Goal: Task Accomplishment & Management: Complete application form

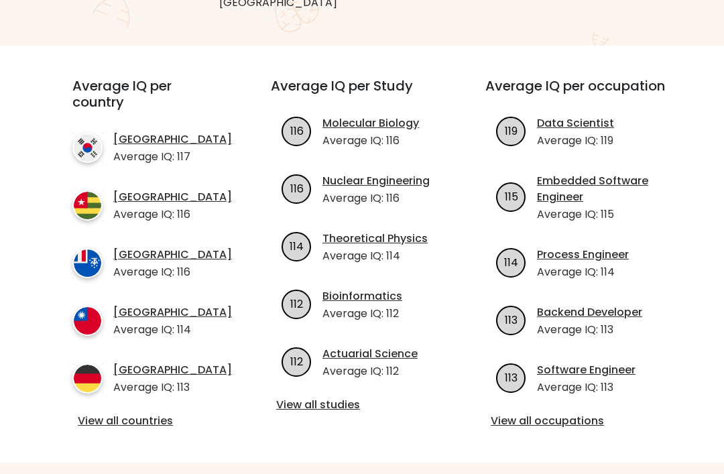
scroll to position [440, 0]
click at [151, 419] on link "View all countries" at bounding box center [147, 421] width 139 height 16
click at [156, 413] on link "View all countries" at bounding box center [147, 421] width 139 height 16
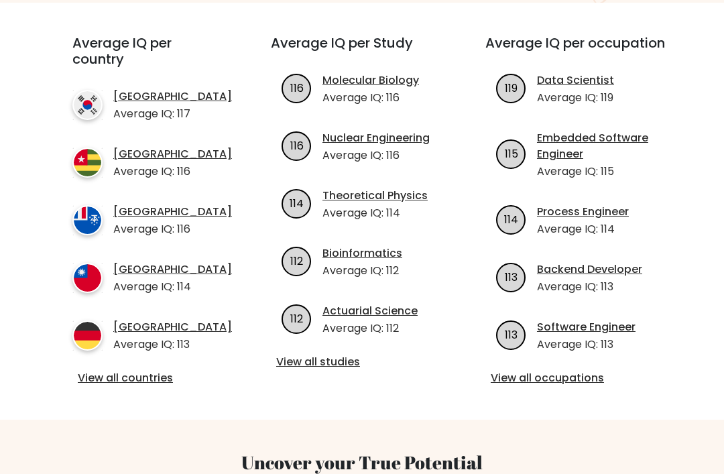
scroll to position [54, 0]
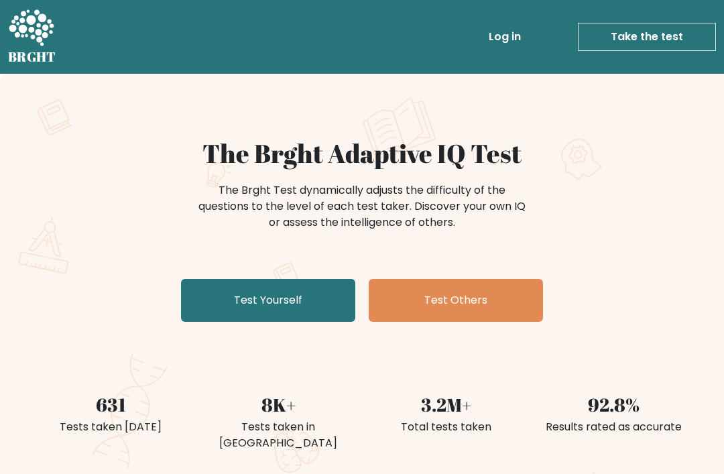
click at [314, 299] on link "Test Yourself" at bounding box center [268, 300] width 174 height 43
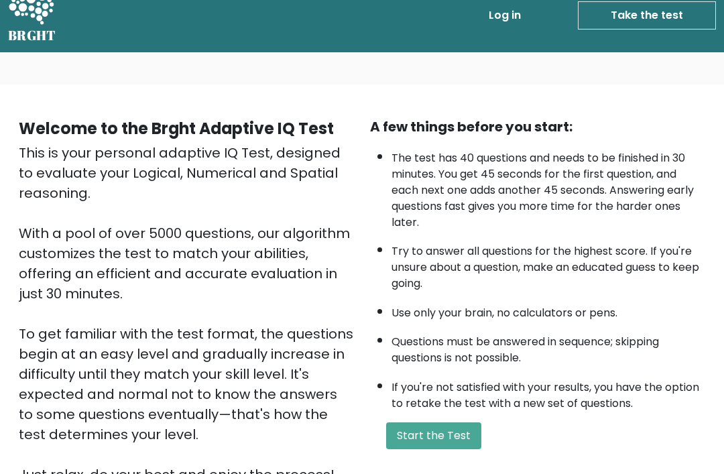
scroll to position [21, 0]
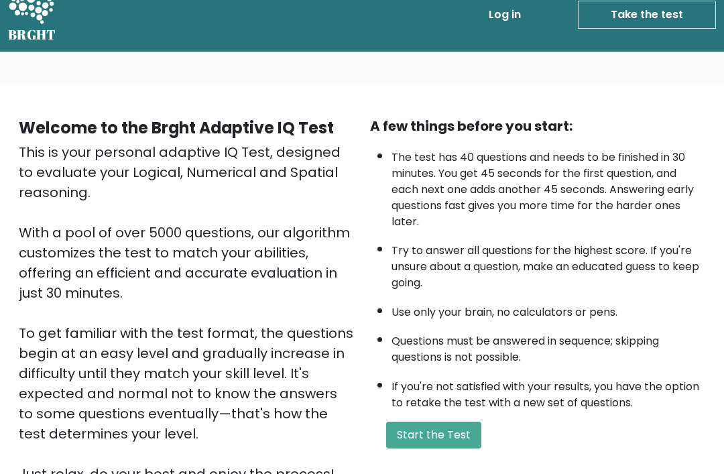
click at [448, 449] on button "Start the Test" at bounding box center [433, 435] width 95 height 27
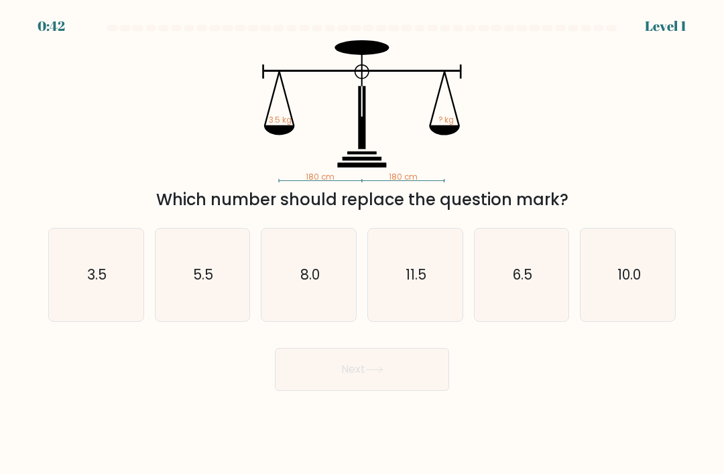
click at [218, 287] on icon "5.5" at bounding box center [202, 274] width 92 height 92
click at [362, 244] on input "b. 5.5" at bounding box center [362, 240] width 1 height 7
radio input "true"
click at [86, 301] on icon "3.5" at bounding box center [96, 274] width 92 height 92
click at [362, 244] on input "a. 3.5" at bounding box center [362, 240] width 1 height 7
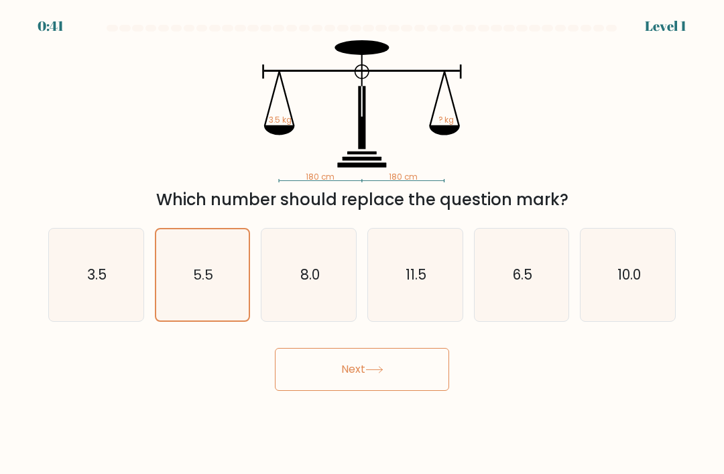
radio input "true"
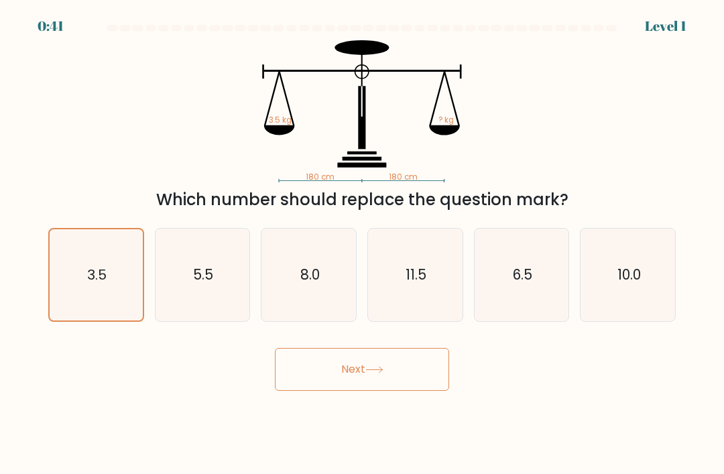
click at [370, 378] on button "Next" at bounding box center [362, 369] width 174 height 43
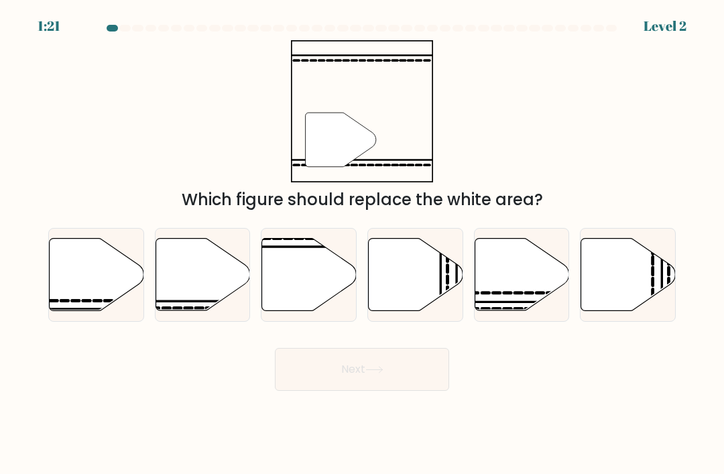
click at [194, 303] on icon at bounding box center [202, 275] width 94 height 72
click at [362, 244] on input "b." at bounding box center [362, 240] width 1 height 7
radio input "true"
click at [388, 387] on button "Next" at bounding box center [362, 369] width 174 height 43
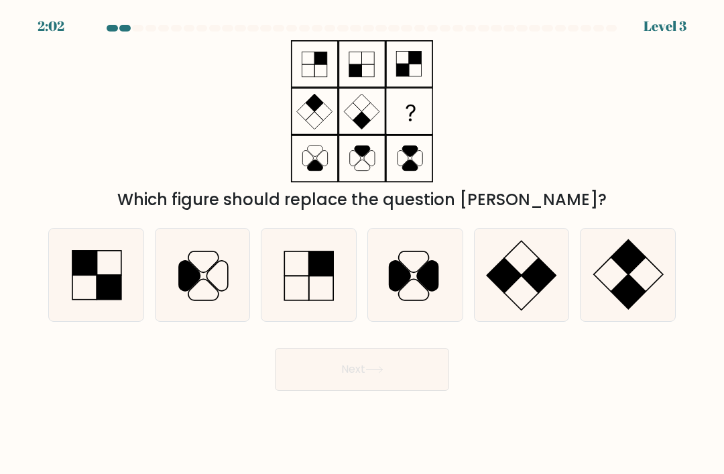
click at [618, 295] on icon at bounding box center [628, 274] width 92 height 92
click at [362, 244] on input "f." at bounding box center [362, 240] width 1 height 7
radio input "true"
click at [400, 383] on button "Next" at bounding box center [362, 369] width 174 height 43
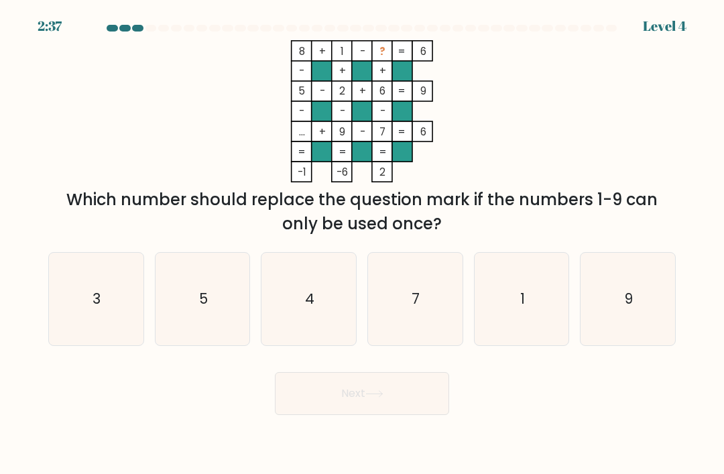
click at [114, 310] on icon "3" at bounding box center [96, 299] width 92 height 92
click at [362, 244] on input "a. 3" at bounding box center [362, 240] width 1 height 7
radio input "true"
click at [391, 402] on button "Next" at bounding box center [362, 393] width 174 height 43
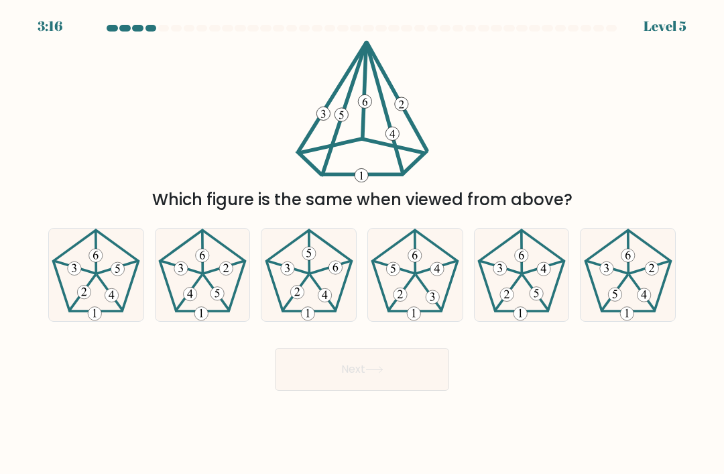
click at [631, 305] on icon at bounding box center [628, 274] width 92 height 92
click at [362, 244] on input "f." at bounding box center [362, 240] width 1 height 7
radio input "true"
click at [392, 381] on button "Next" at bounding box center [362, 369] width 174 height 43
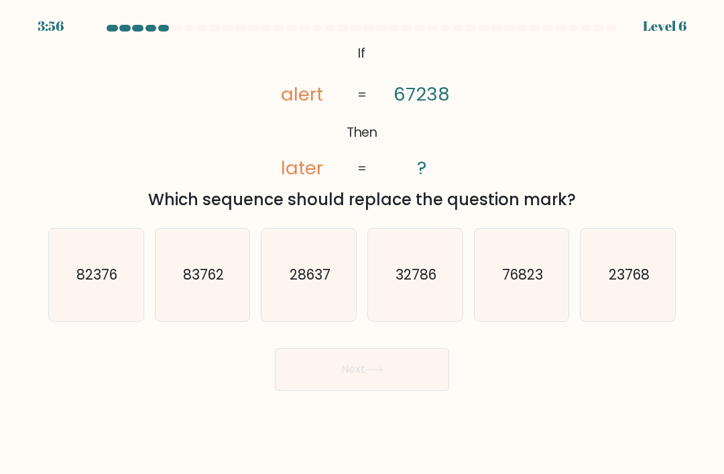
click at [508, 312] on icon "76823" at bounding box center [521, 274] width 92 height 92
click at [362, 244] on input "e. 76823" at bounding box center [362, 240] width 1 height 7
radio input "true"
click at [419, 378] on button "Next" at bounding box center [362, 369] width 174 height 43
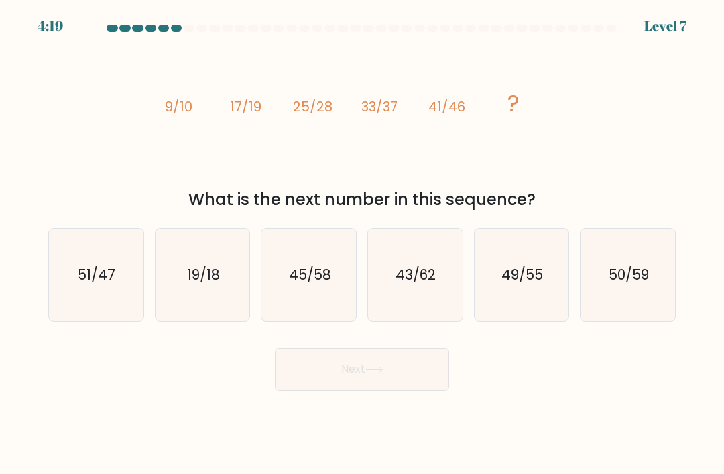
click at [523, 283] on text "49/55" at bounding box center [522, 274] width 42 height 19
click at [362, 244] on input "e. 49/55" at bounding box center [362, 240] width 1 height 7
radio input "true"
click at [413, 381] on button "Next" at bounding box center [362, 369] width 174 height 43
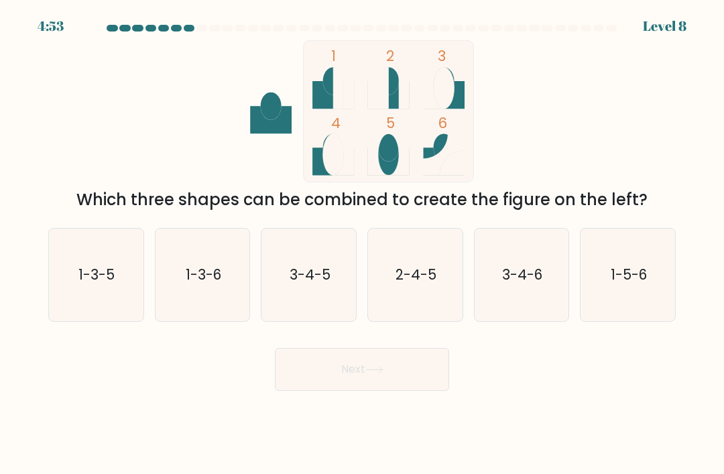
click at [90, 275] on icon "1-3-5" at bounding box center [96, 274] width 92 height 92
click at [362, 244] on input "a. 1-3-5" at bounding box center [362, 240] width 1 height 7
radio input "true"
click at [407, 385] on button "Next" at bounding box center [362, 369] width 174 height 43
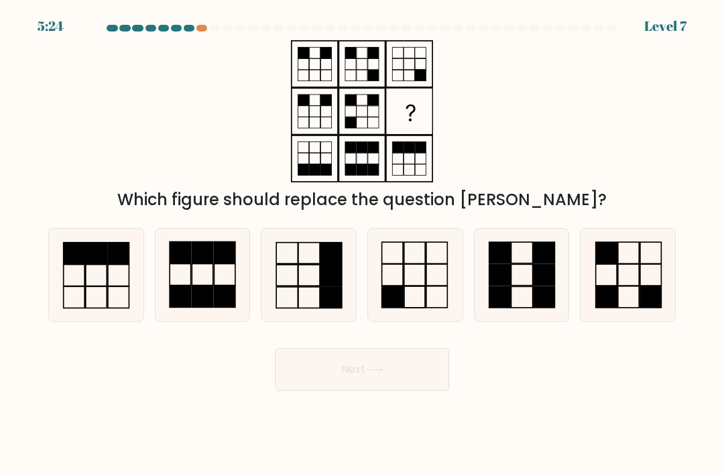
click at [614, 290] on icon at bounding box center [628, 274] width 92 height 92
click at [362, 244] on input "f." at bounding box center [362, 240] width 1 height 7
radio input "true"
click at [408, 369] on button "Next" at bounding box center [362, 369] width 174 height 43
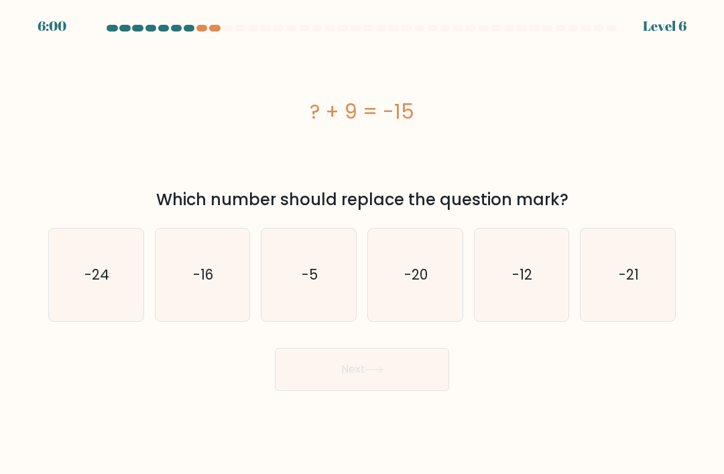
click at [321, 293] on icon "-5" at bounding box center [309, 274] width 92 height 92
click at [362, 244] on input "c. -5" at bounding box center [362, 240] width 1 height 7
radio input "true"
click at [393, 371] on button "Next" at bounding box center [362, 369] width 174 height 43
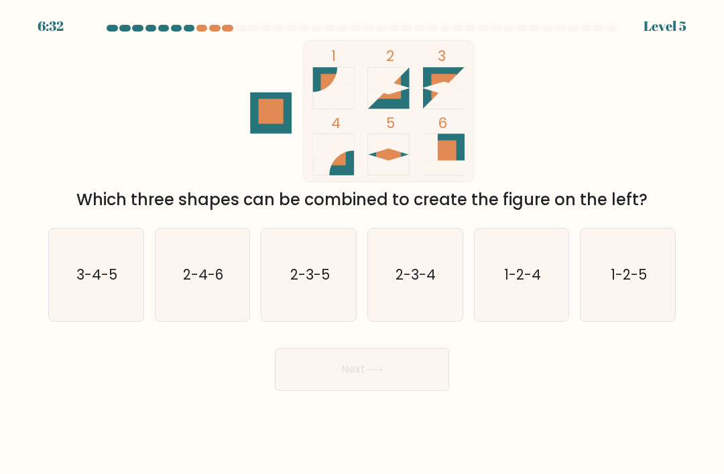
click at [327, 306] on icon "2-3-5" at bounding box center [309, 274] width 92 height 92
click at [362, 244] on input "c. 2-3-5" at bounding box center [362, 240] width 1 height 7
radio input "true"
click at [383, 373] on icon at bounding box center [374, 369] width 18 height 7
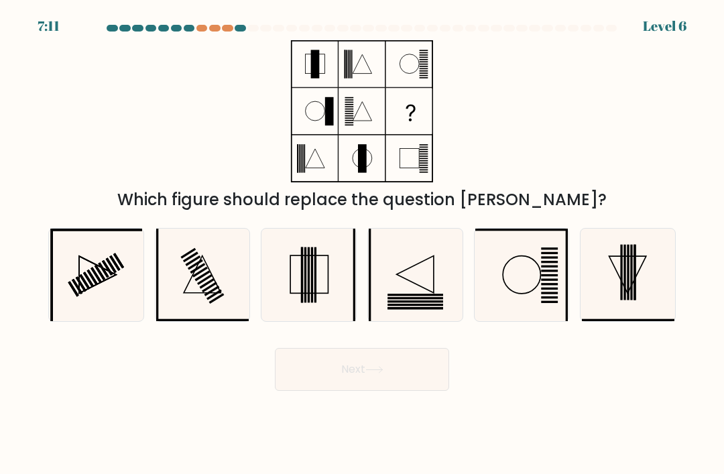
click at [623, 296] on rect at bounding box center [624, 273] width 2 height 56
click at [362, 244] on input "f." at bounding box center [362, 240] width 1 height 7
radio input "true"
click at [322, 295] on icon at bounding box center [309, 274] width 92 height 92
click at [362, 244] on input "c." at bounding box center [362, 240] width 1 height 7
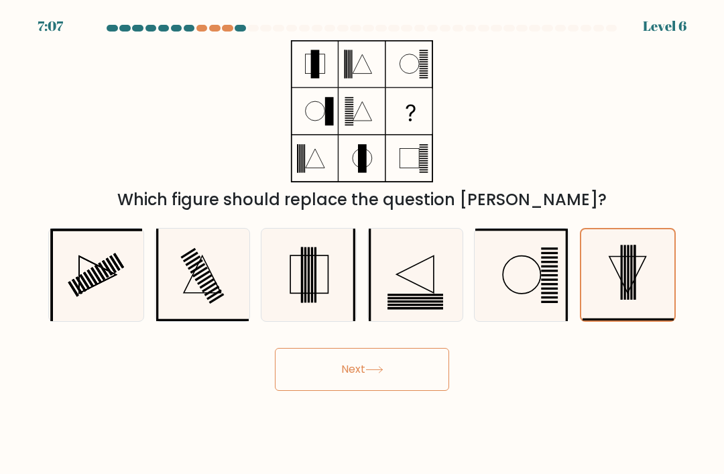
radio input "true"
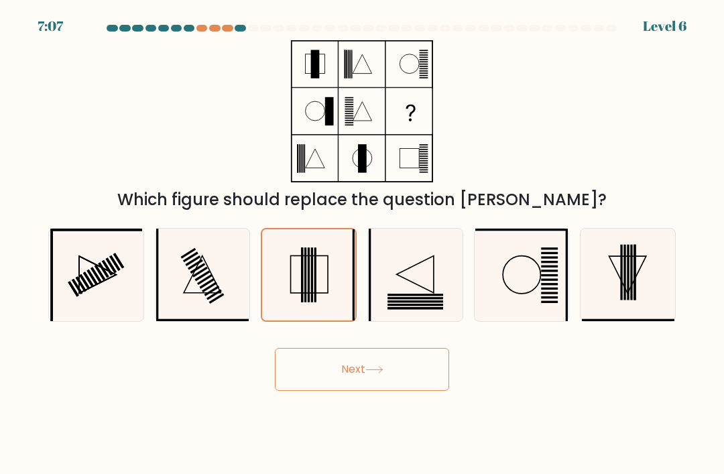
click at [399, 379] on button "Next" at bounding box center [362, 369] width 174 height 43
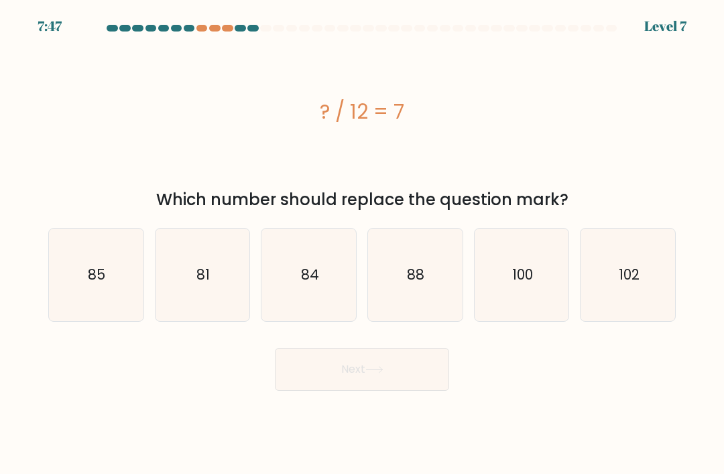
click at [192, 297] on icon "81" at bounding box center [202, 274] width 92 height 92
click at [362, 244] on input "b. 81" at bounding box center [362, 240] width 1 height 7
radio input "true"
click at [376, 372] on button "Next" at bounding box center [362, 369] width 174 height 43
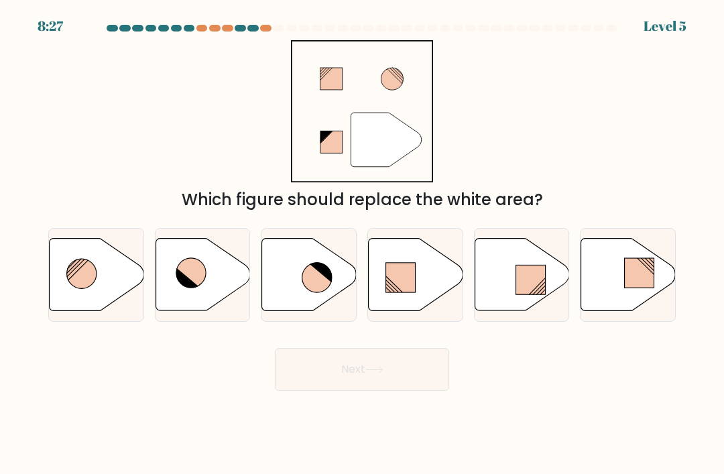
click at [630, 285] on rect at bounding box center [638, 272] width 29 height 29
click at [362, 244] on input "f." at bounding box center [362, 240] width 1 height 7
radio input "true"
click at [525, 310] on icon at bounding box center [521, 275] width 94 height 72
click at [362, 244] on input "e." at bounding box center [362, 240] width 1 height 7
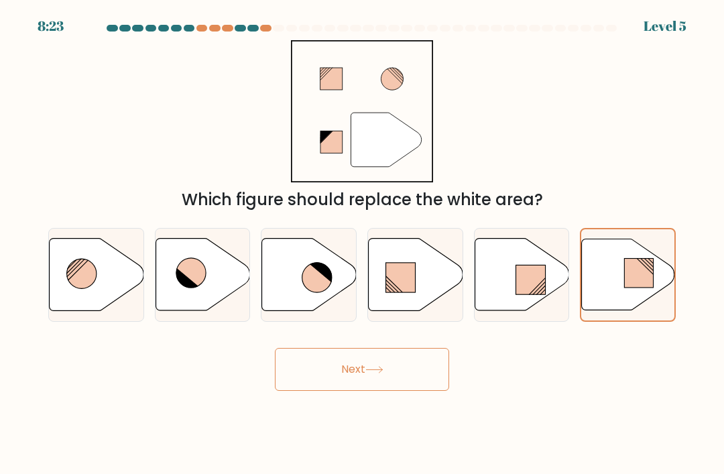
radio input "true"
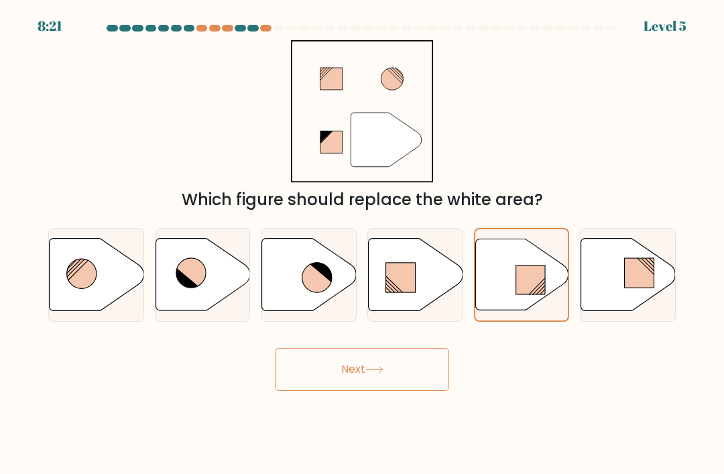
click at [111, 275] on icon at bounding box center [97, 275] width 94 height 72
click at [362, 244] on input "a." at bounding box center [362, 240] width 1 height 7
radio input "true"
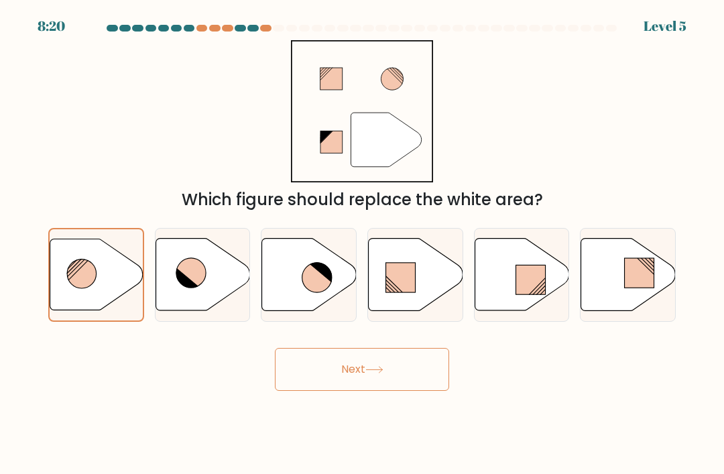
click at [390, 379] on button "Next" at bounding box center [362, 369] width 174 height 43
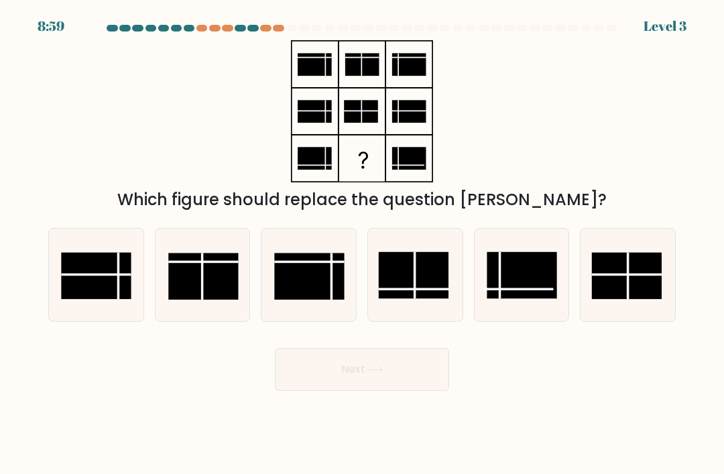
click at [429, 312] on icon at bounding box center [414, 274] width 92 height 92
click at [362, 244] on input "d." at bounding box center [362, 240] width 1 height 7
radio input "true"
click at [405, 377] on button "Next" at bounding box center [362, 369] width 174 height 43
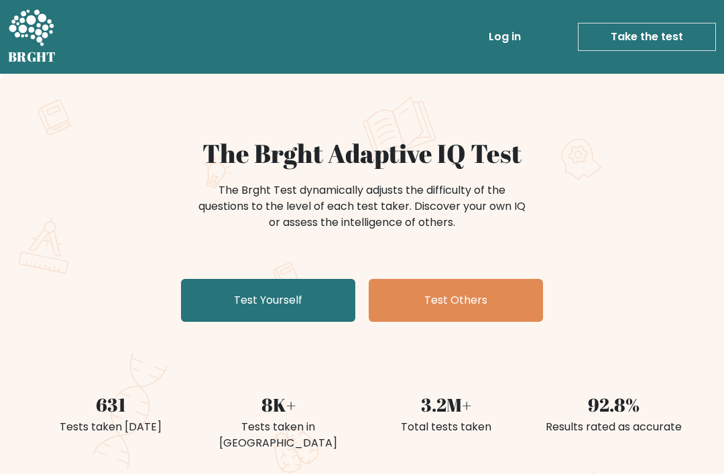
click at [321, 293] on link "Test Yourself" at bounding box center [268, 300] width 174 height 43
